Goal: Find specific page/section: Locate a particular part of the current website

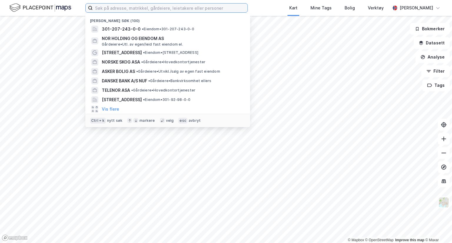
click at [119, 6] on input at bounding box center [170, 8] width 155 height 9
click at [159, 9] on input at bounding box center [170, 8] width 155 height 9
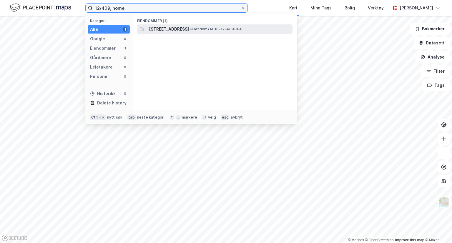
type input "12/409, nome"
click at [165, 27] on span "[STREET_ADDRESS]" at bounding box center [169, 29] width 40 height 7
